Goal: Task Accomplishment & Management: Manage account settings

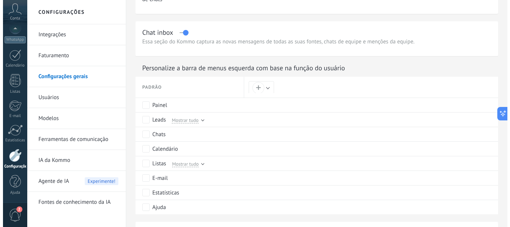
scroll to position [336, 0]
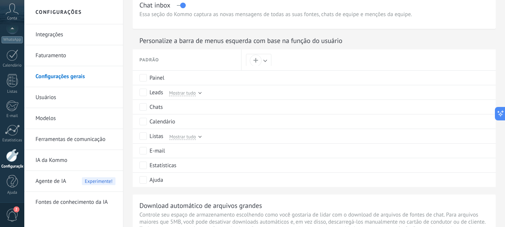
click at [11, 212] on span "2" at bounding box center [12, 215] width 13 height 13
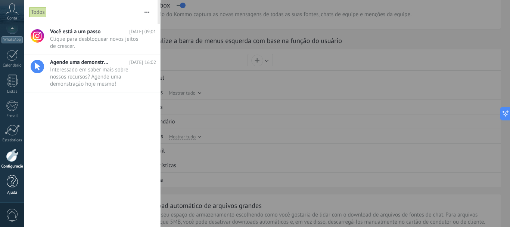
click at [14, 178] on div at bounding box center [12, 181] width 11 height 13
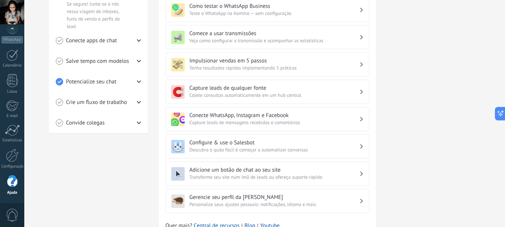
scroll to position [250, 0]
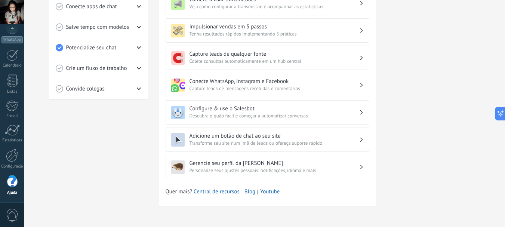
click at [281, 169] on span "Personalize seus ajustes pessoais: notificações, idioma e mais" at bounding box center [274, 170] width 170 height 7
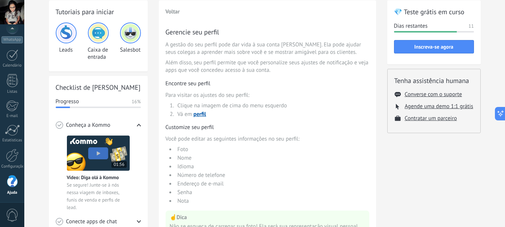
scroll to position [26, 0]
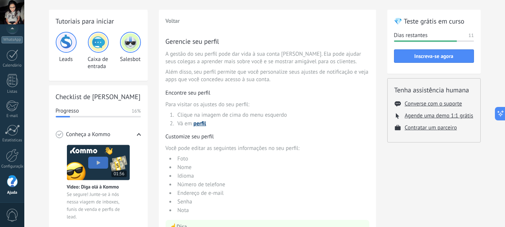
click at [195, 124] on span "perfil" at bounding box center [200, 123] width 13 height 7
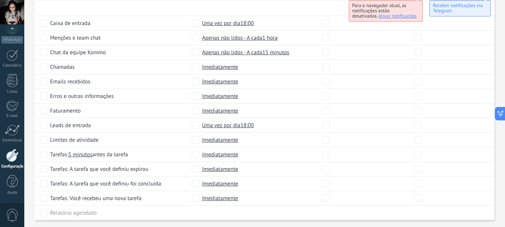
scroll to position [406, 0]
